Goal: Navigation & Orientation: Find specific page/section

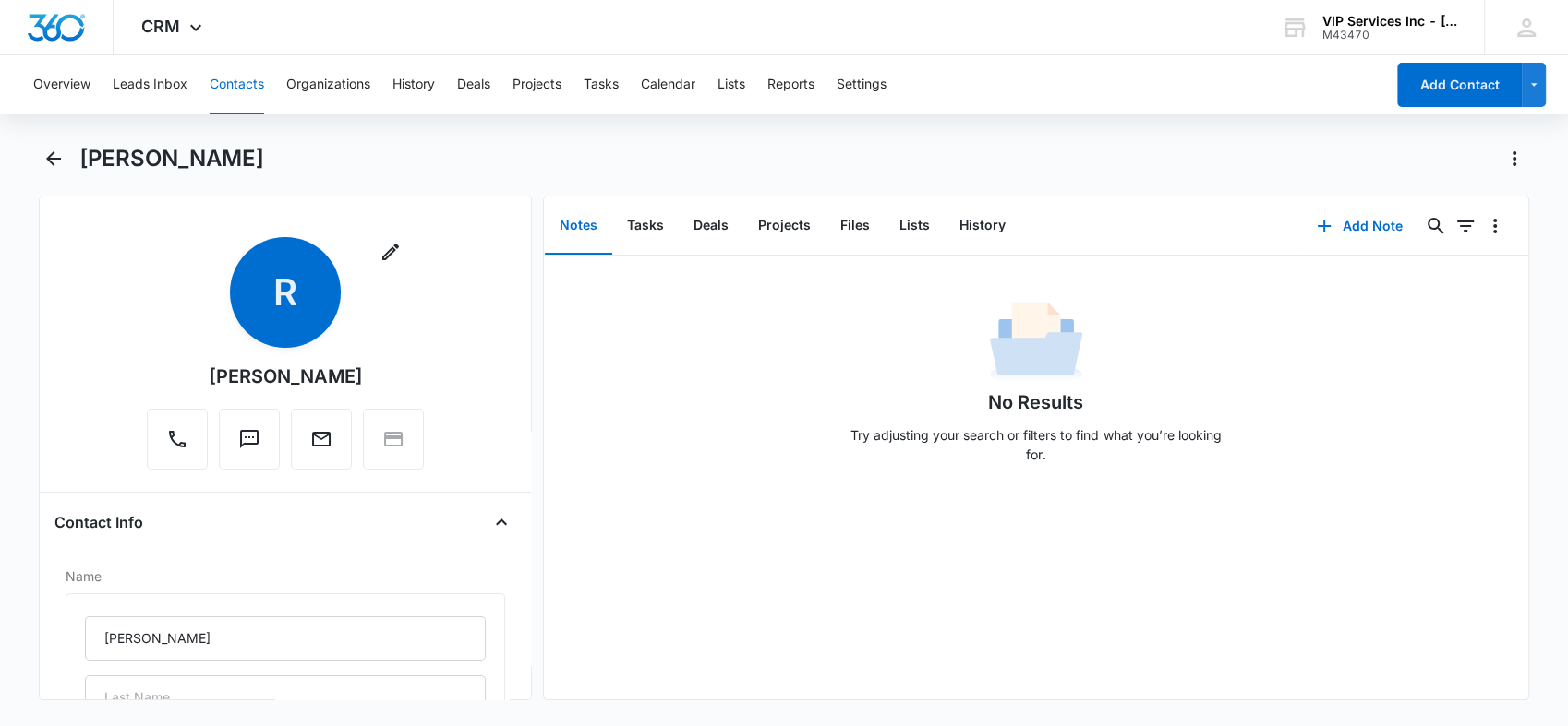
scroll to position [717, 0]
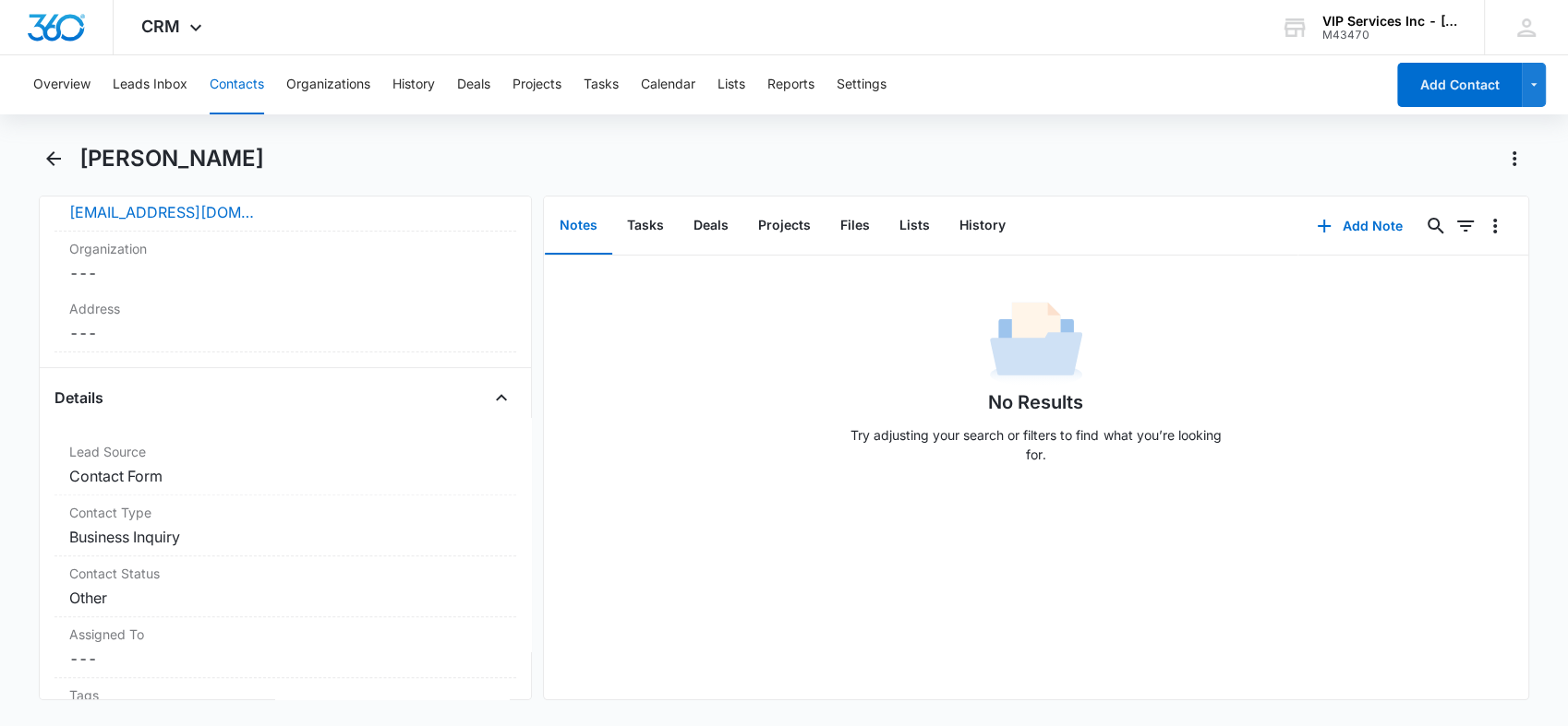
click at [181, 27] on div "CRM Apps Reputation Websites Forms CRM Email Social Payments POS Content Ads In…" at bounding box center [174, 27] width 121 height 55
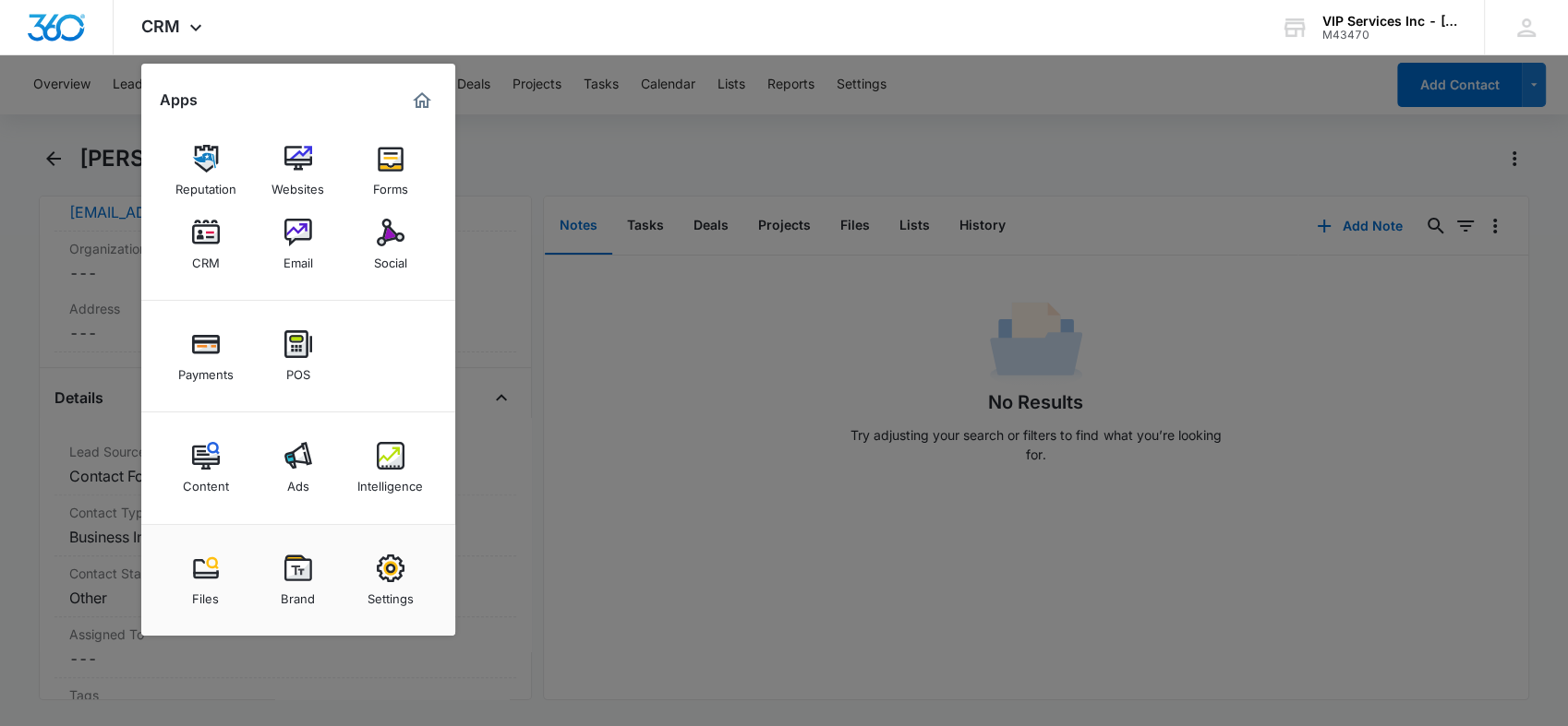
click at [296, 252] on div "Email" at bounding box center [298, 258] width 30 height 24
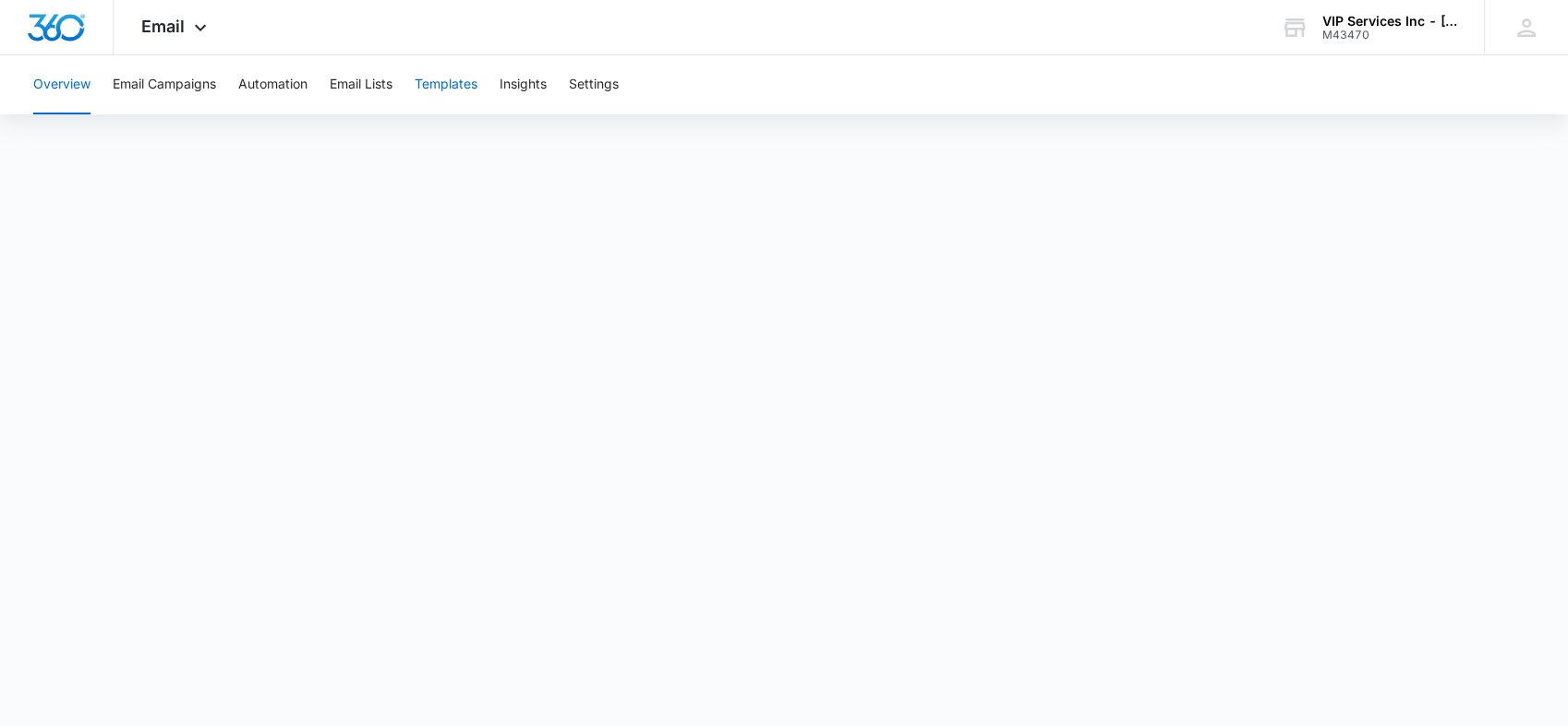
click at [443, 81] on button "Templates" at bounding box center [445, 84] width 63 height 59
click at [181, 84] on button "Email Campaigns" at bounding box center [164, 84] width 103 height 59
click at [356, 81] on button "Email Lists" at bounding box center [361, 84] width 63 height 59
click at [201, 87] on button "Email Campaigns" at bounding box center [164, 84] width 103 height 59
click at [443, 88] on button "Templates" at bounding box center [445, 84] width 63 height 59
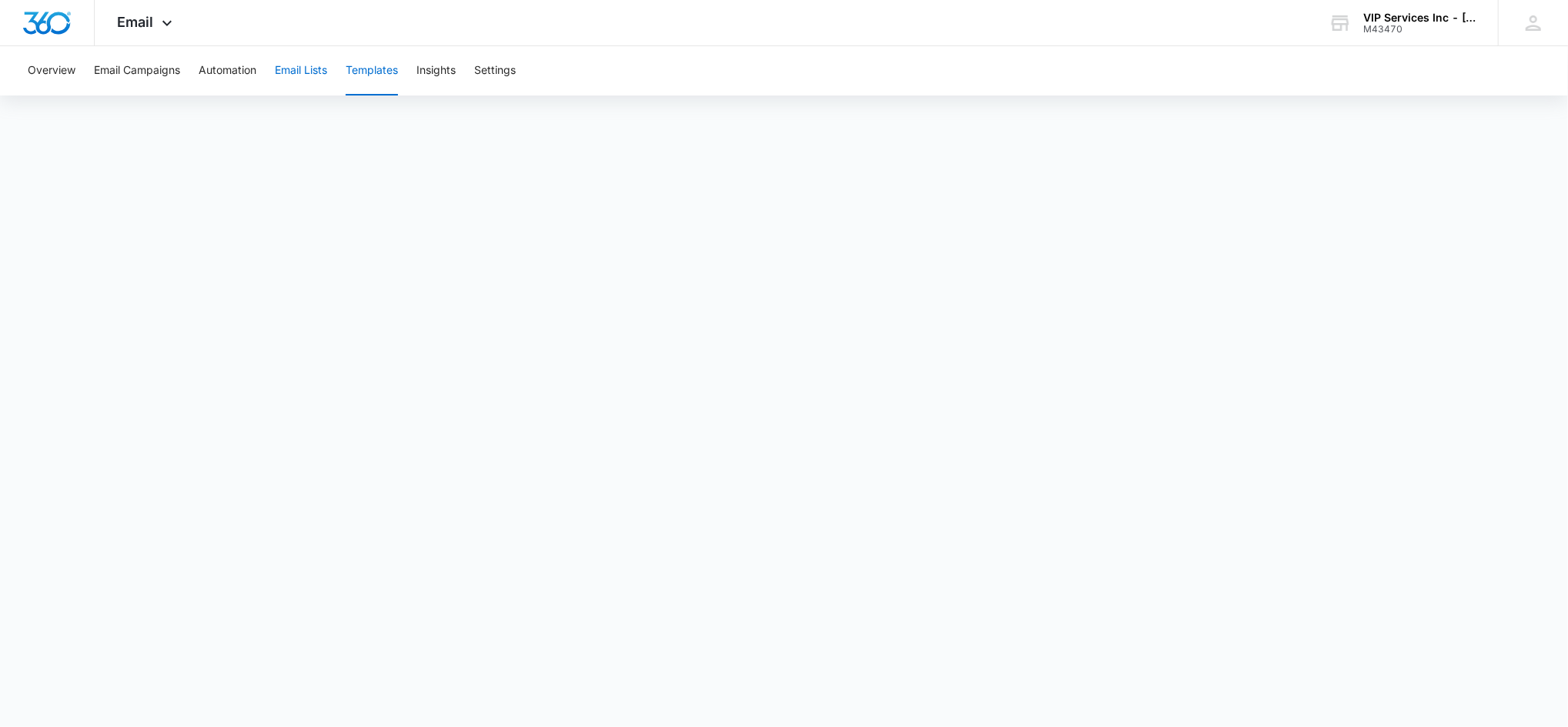
click at [315, 62] on button "Email Lists" at bounding box center [301, 70] width 52 height 49
click at [368, 75] on button "Templates" at bounding box center [371, 70] width 52 height 49
click at [148, 23] on span "Email" at bounding box center [136, 22] width 36 height 17
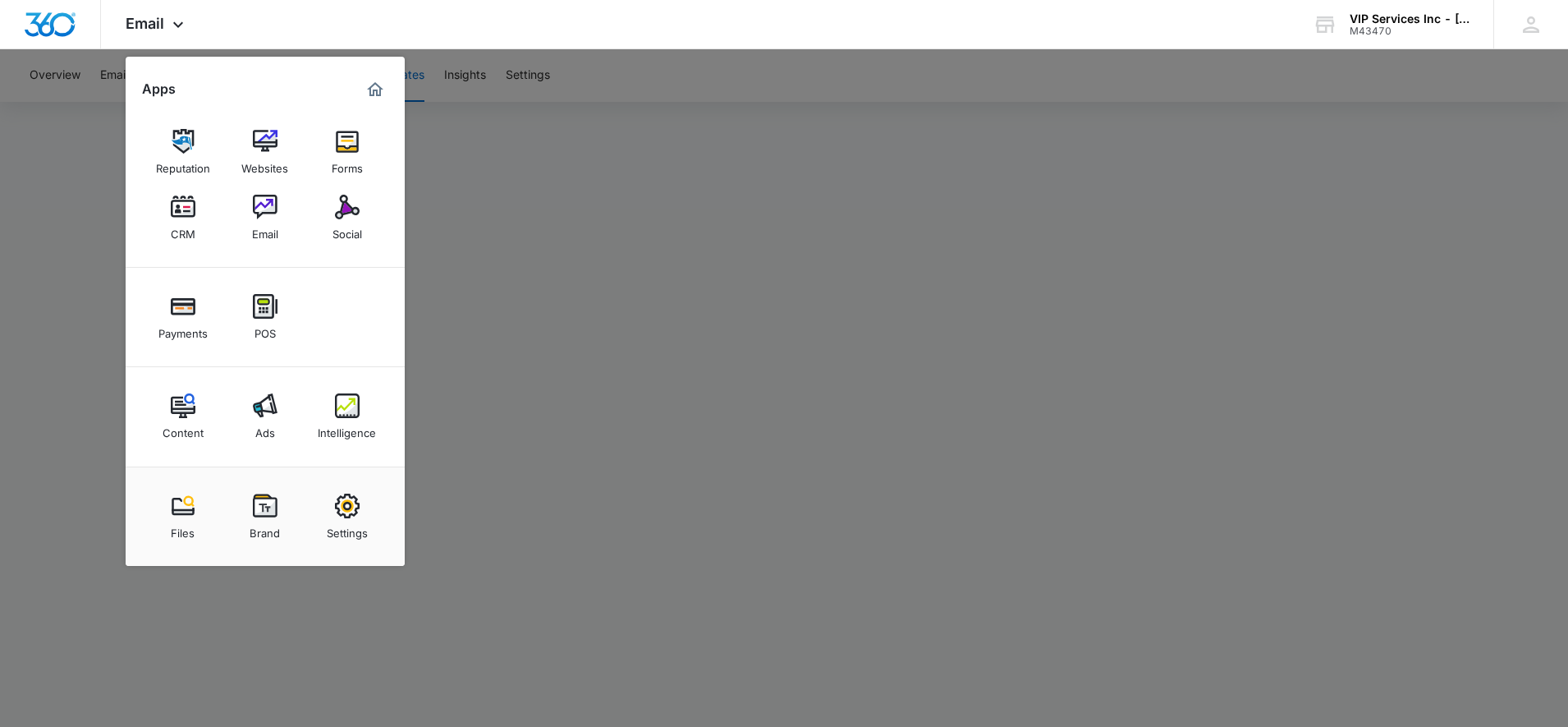
click at [263, 157] on div "Websites" at bounding box center [264, 165] width 47 height 21
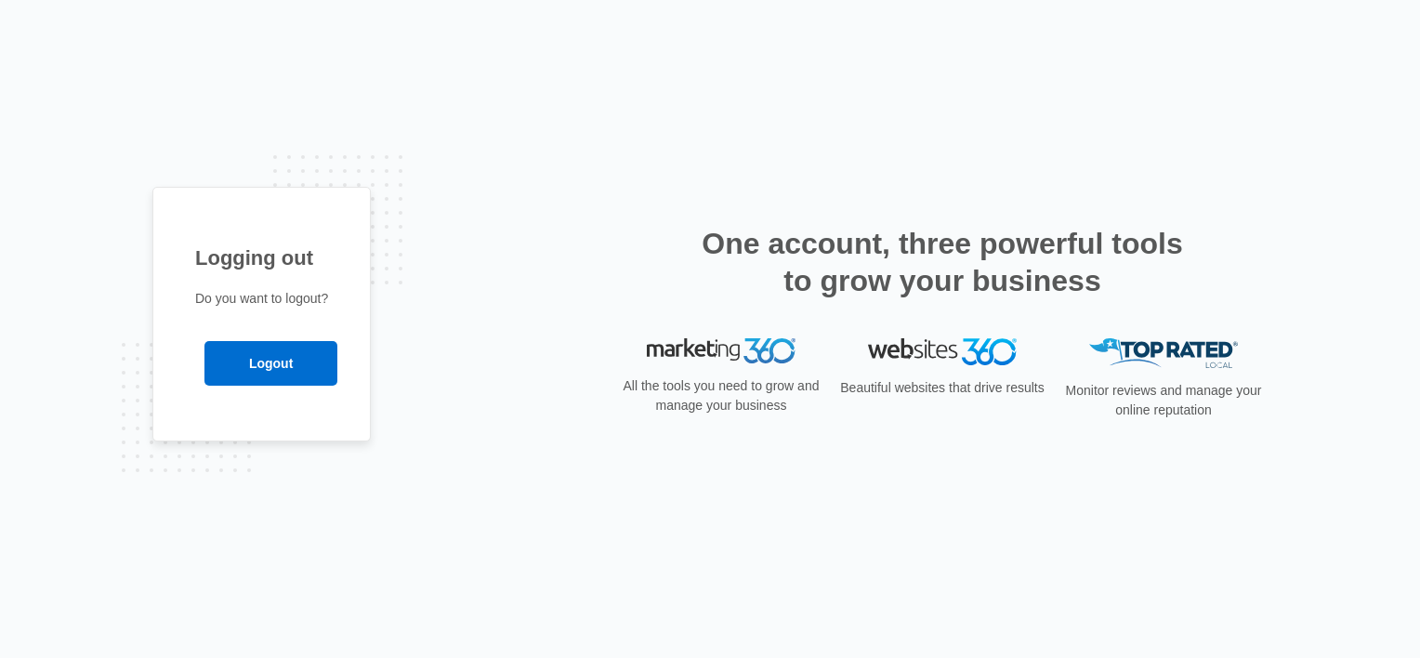
click at [825, 360] on div "All the tools you need to grow and manage your business Beautiful websites that…" at bounding box center [942, 386] width 650 height 96
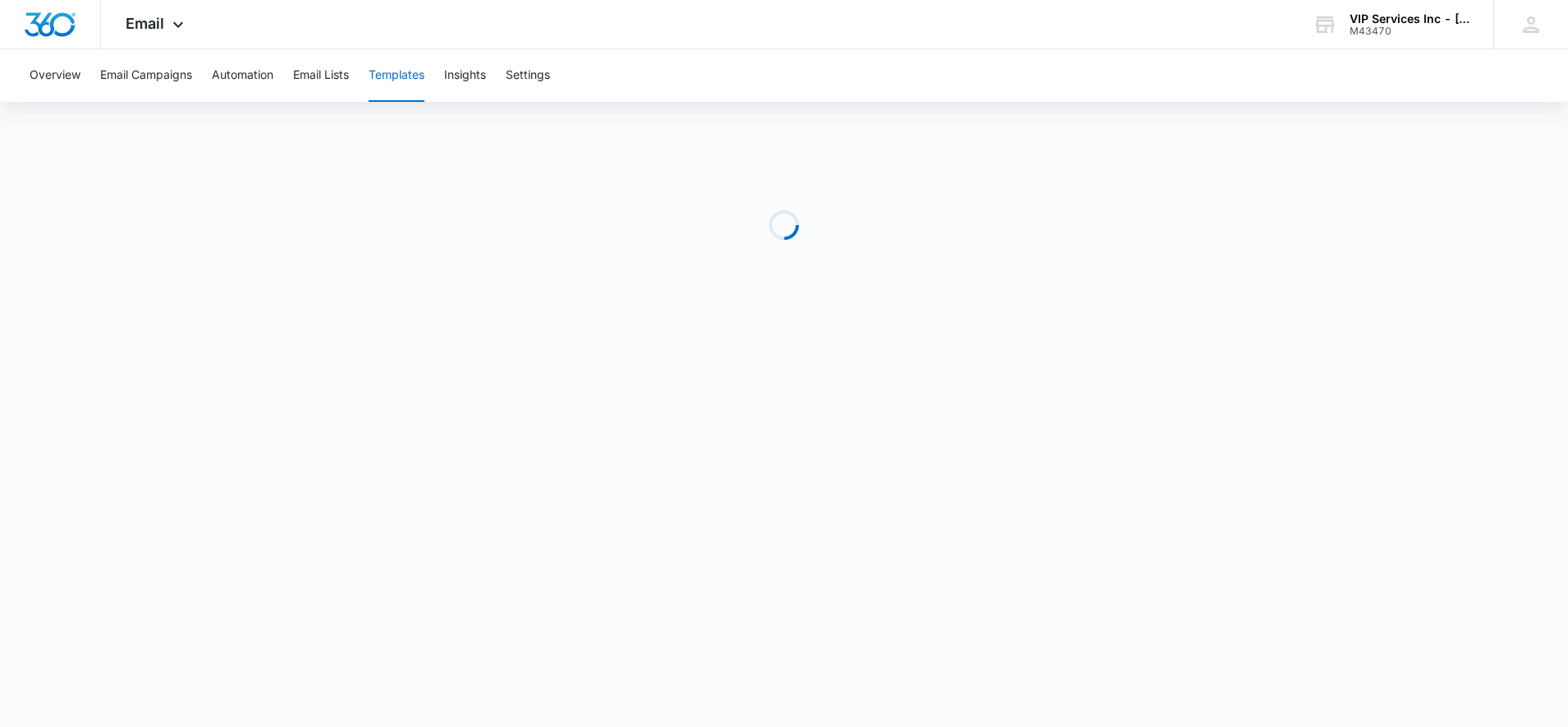
click at [176, 21] on icon at bounding box center [178, 25] width 19 height 19
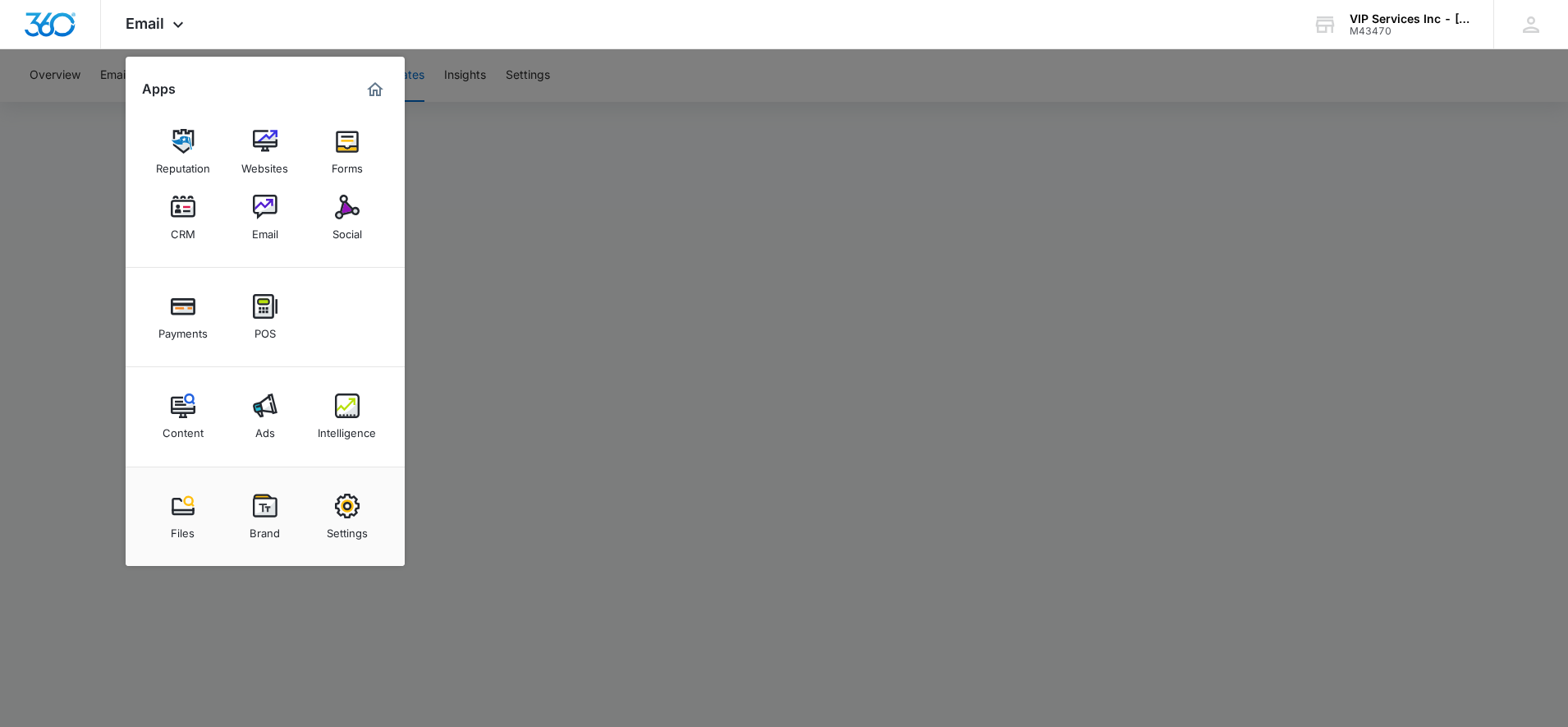
click at [266, 157] on div "Websites" at bounding box center [264, 165] width 47 height 21
